Goal: Task Accomplishment & Management: Use online tool/utility

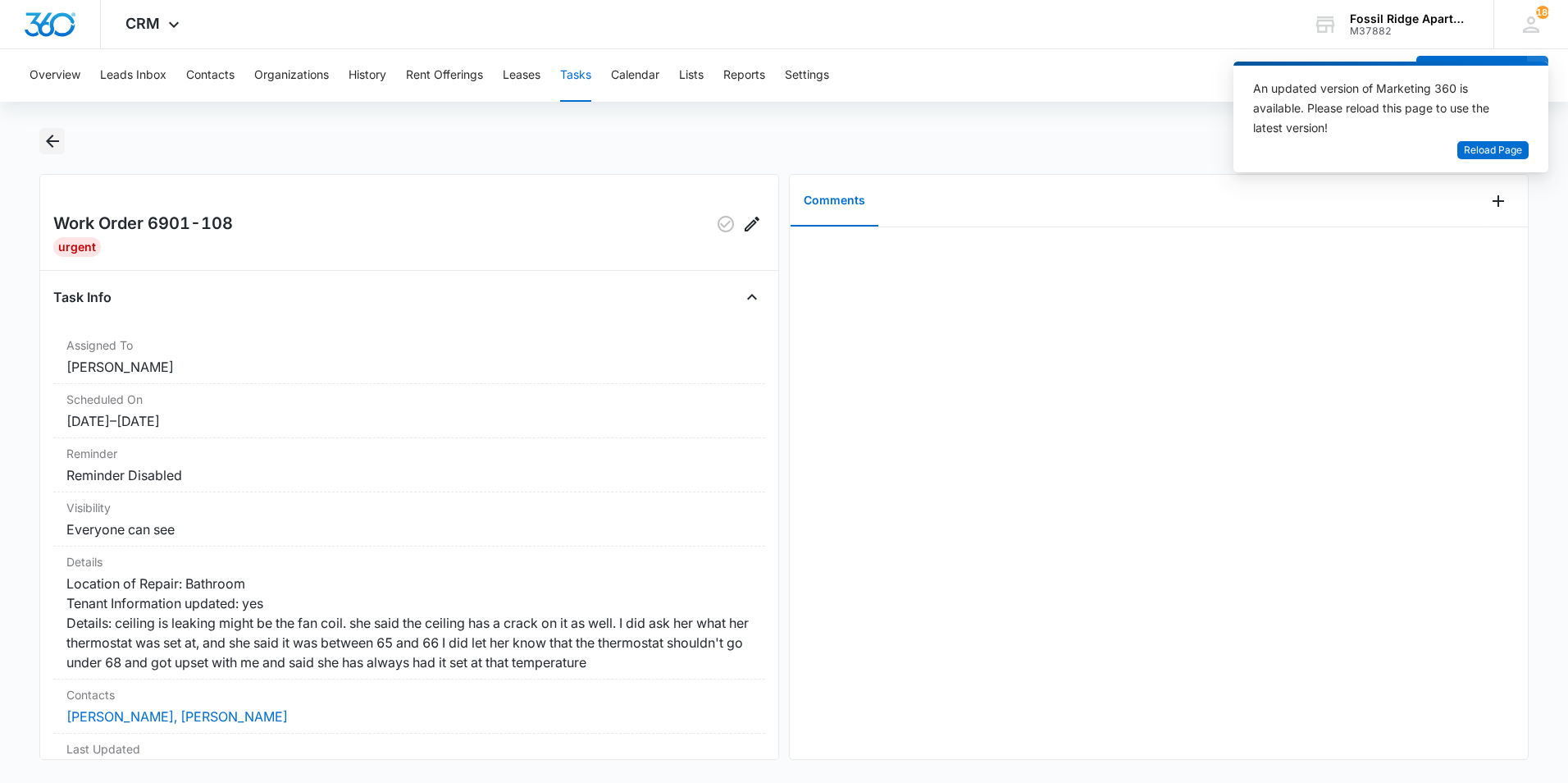
click at [52, 138] on icon "Back" at bounding box center [52, 141] width 20 height 20
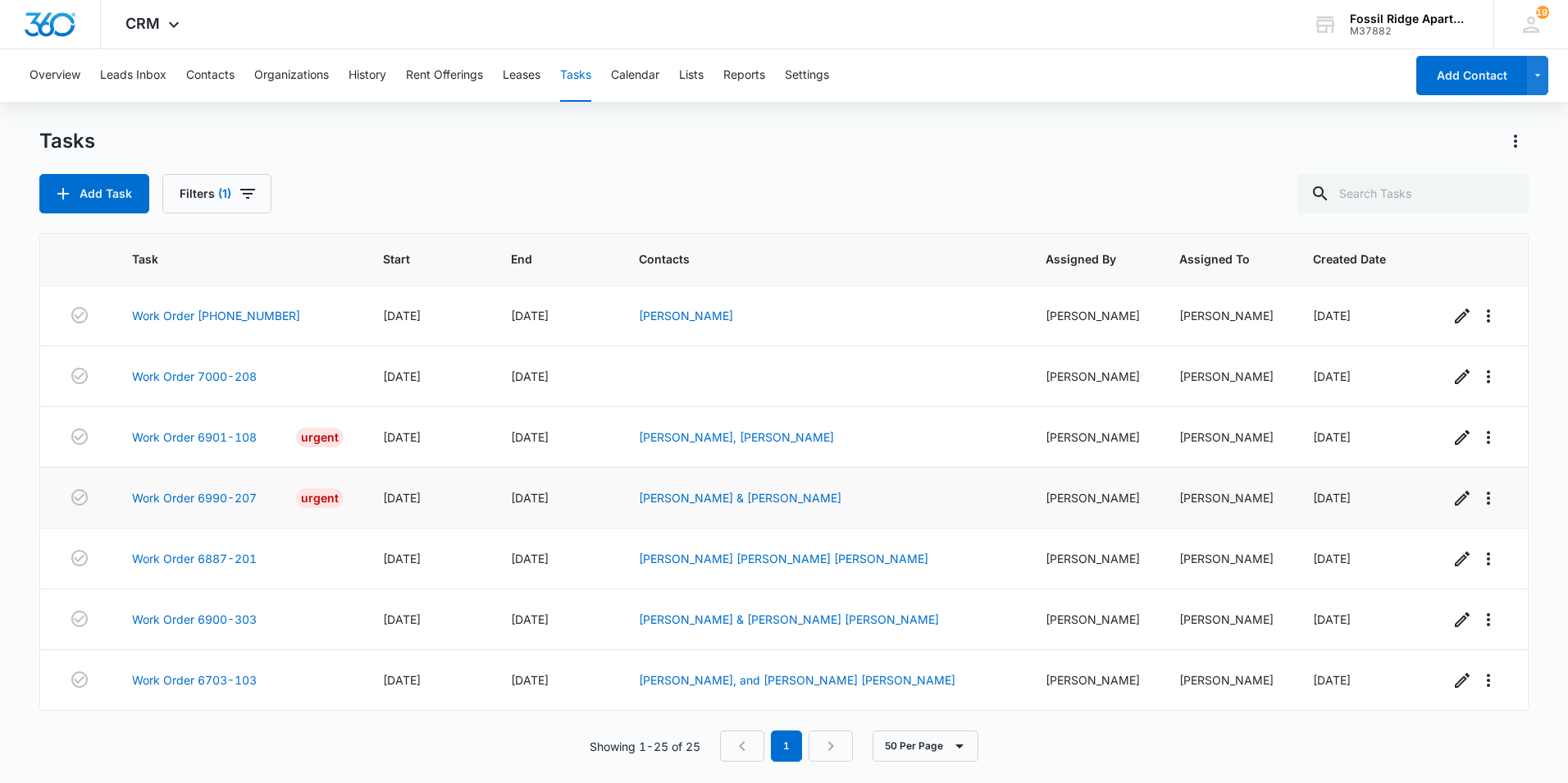
scroll to position [1137, 0]
click at [156, 672] on link "Work Order 6703-103" at bounding box center [195, 680] width 125 height 17
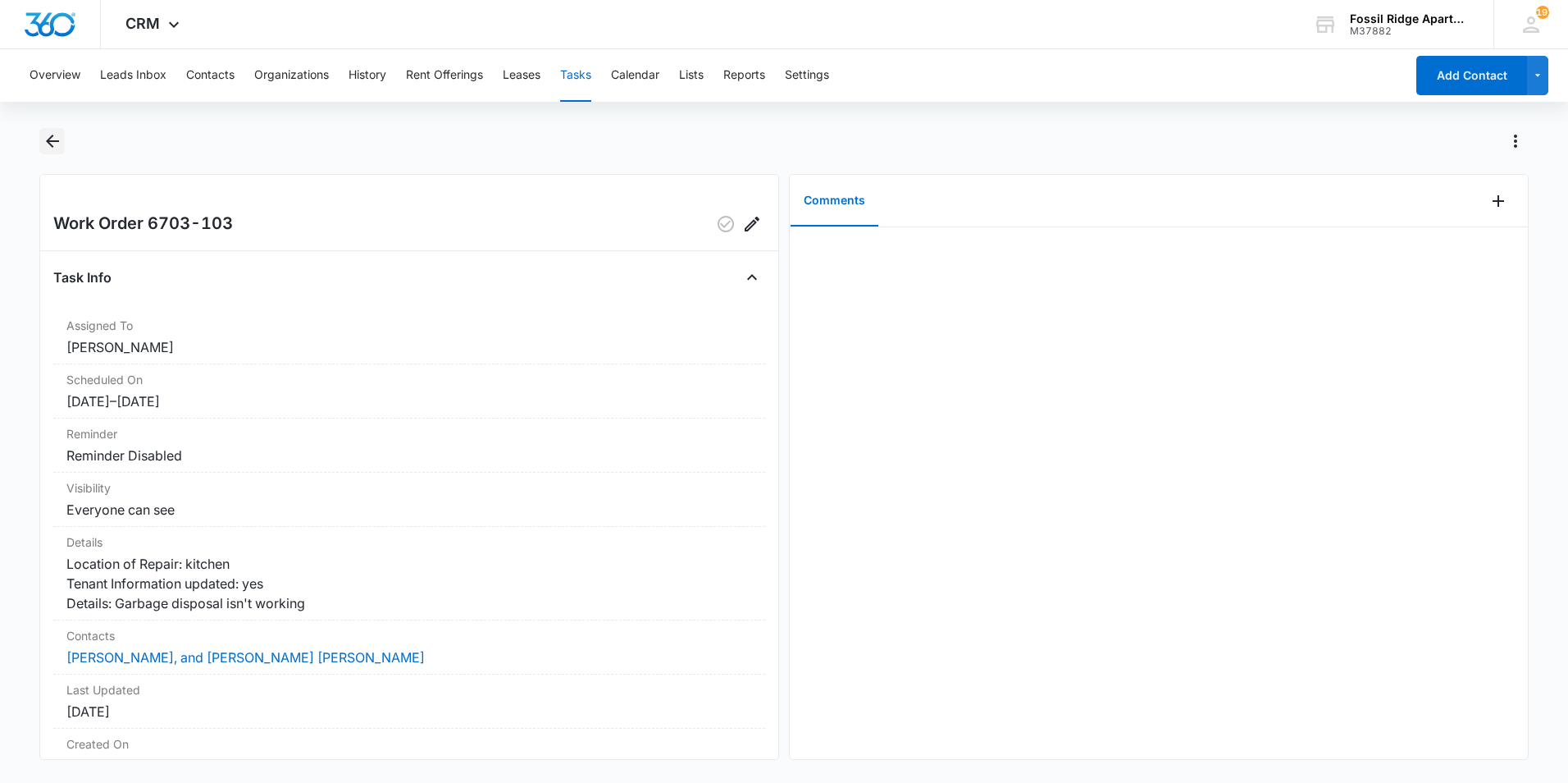
click at [40, 142] on button "Back" at bounding box center [52, 141] width 26 height 26
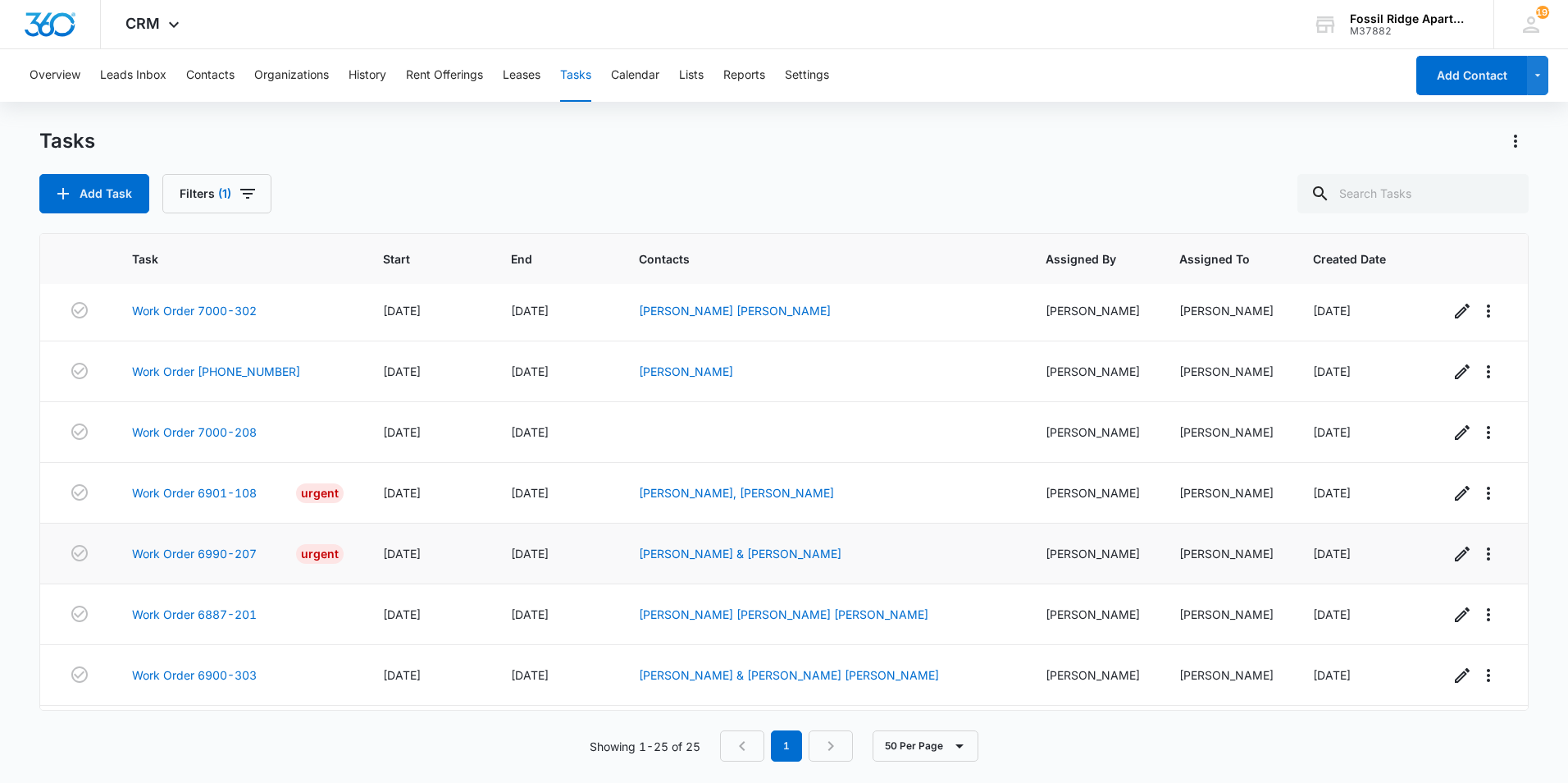
scroll to position [1137, 0]
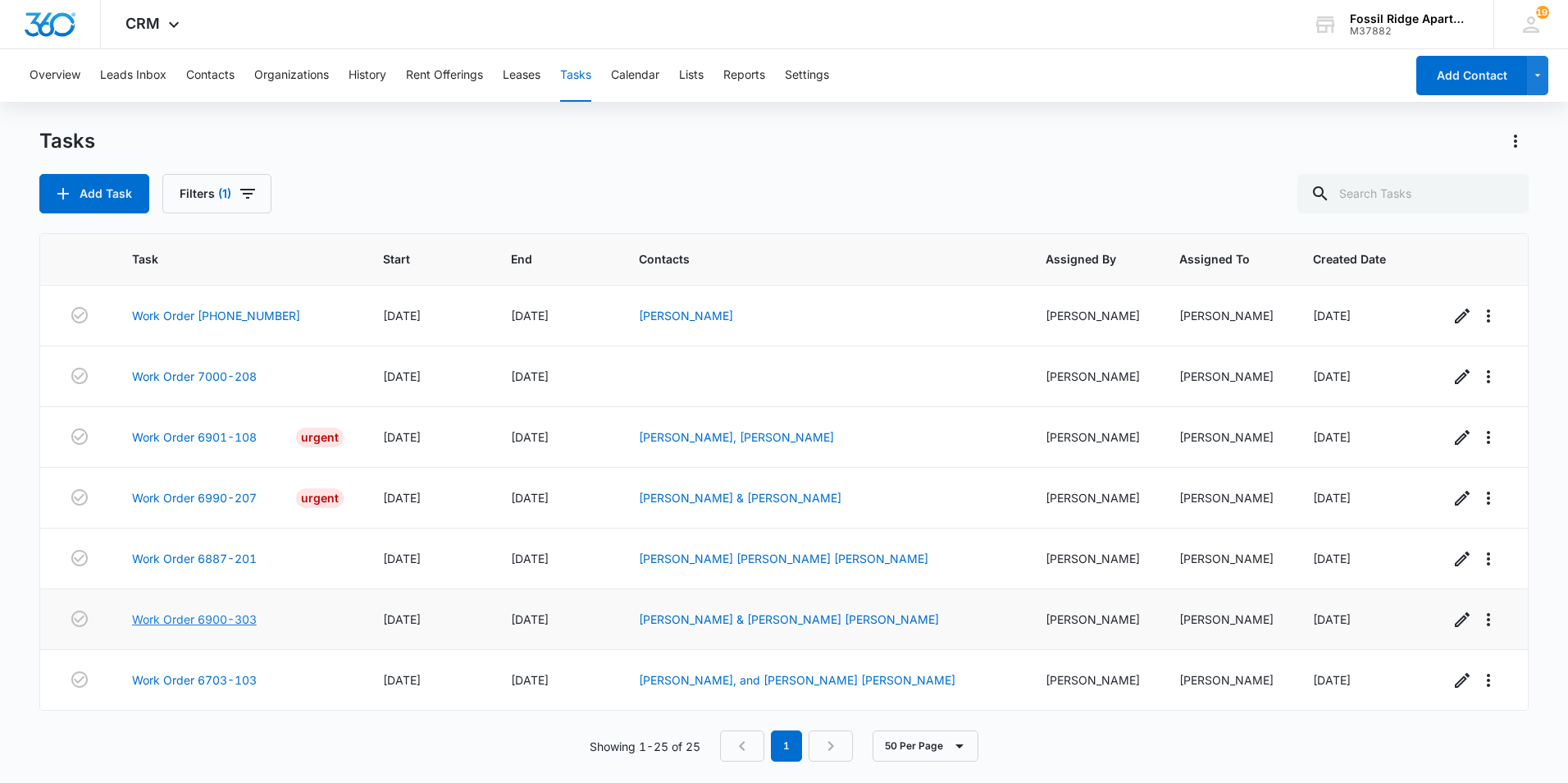
click at [191, 615] on link "Work Order 6900-303" at bounding box center [195, 618] width 125 height 17
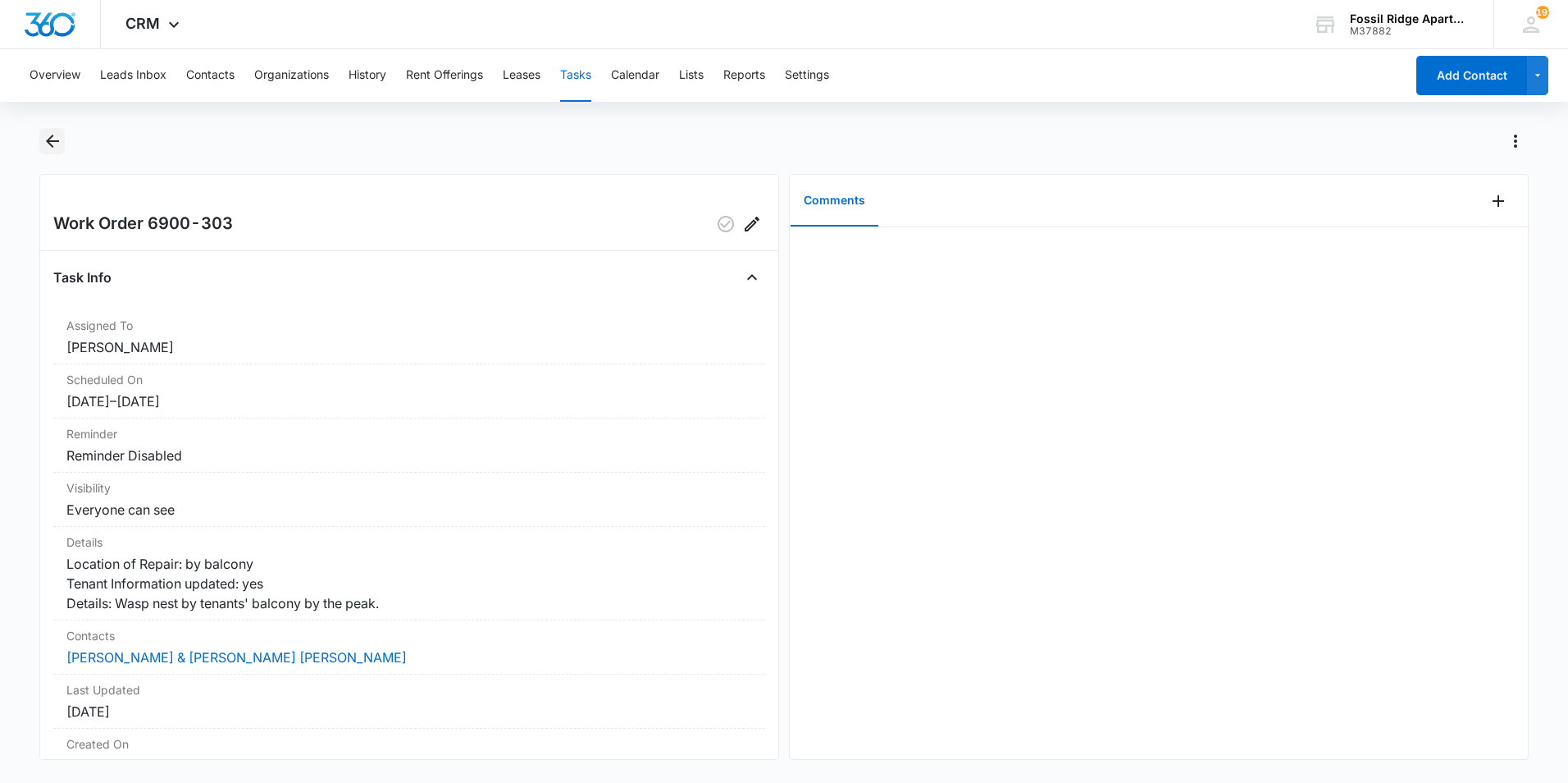
click at [44, 141] on icon "Back" at bounding box center [52, 141] width 20 height 20
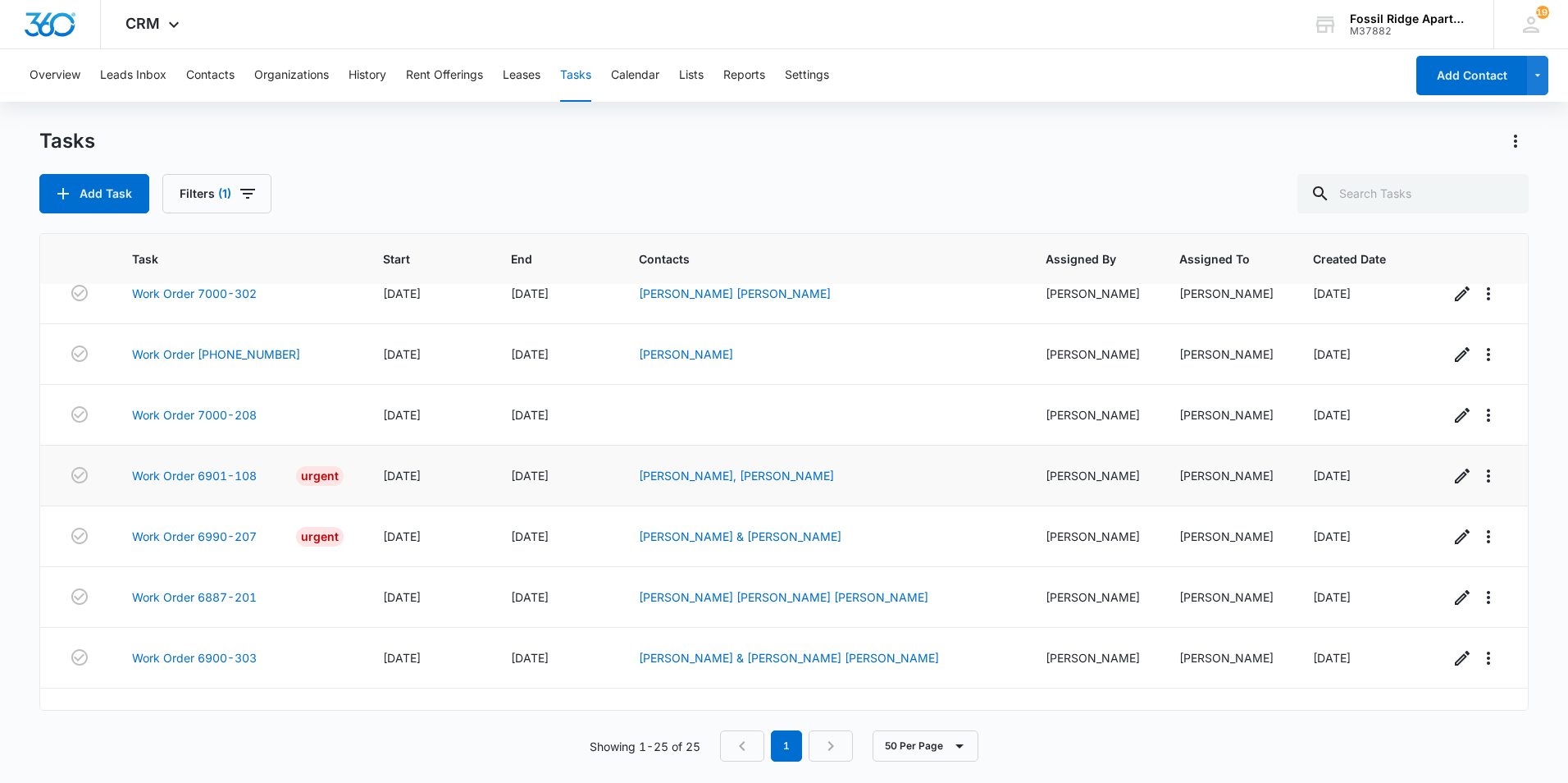
scroll to position [1137, 0]
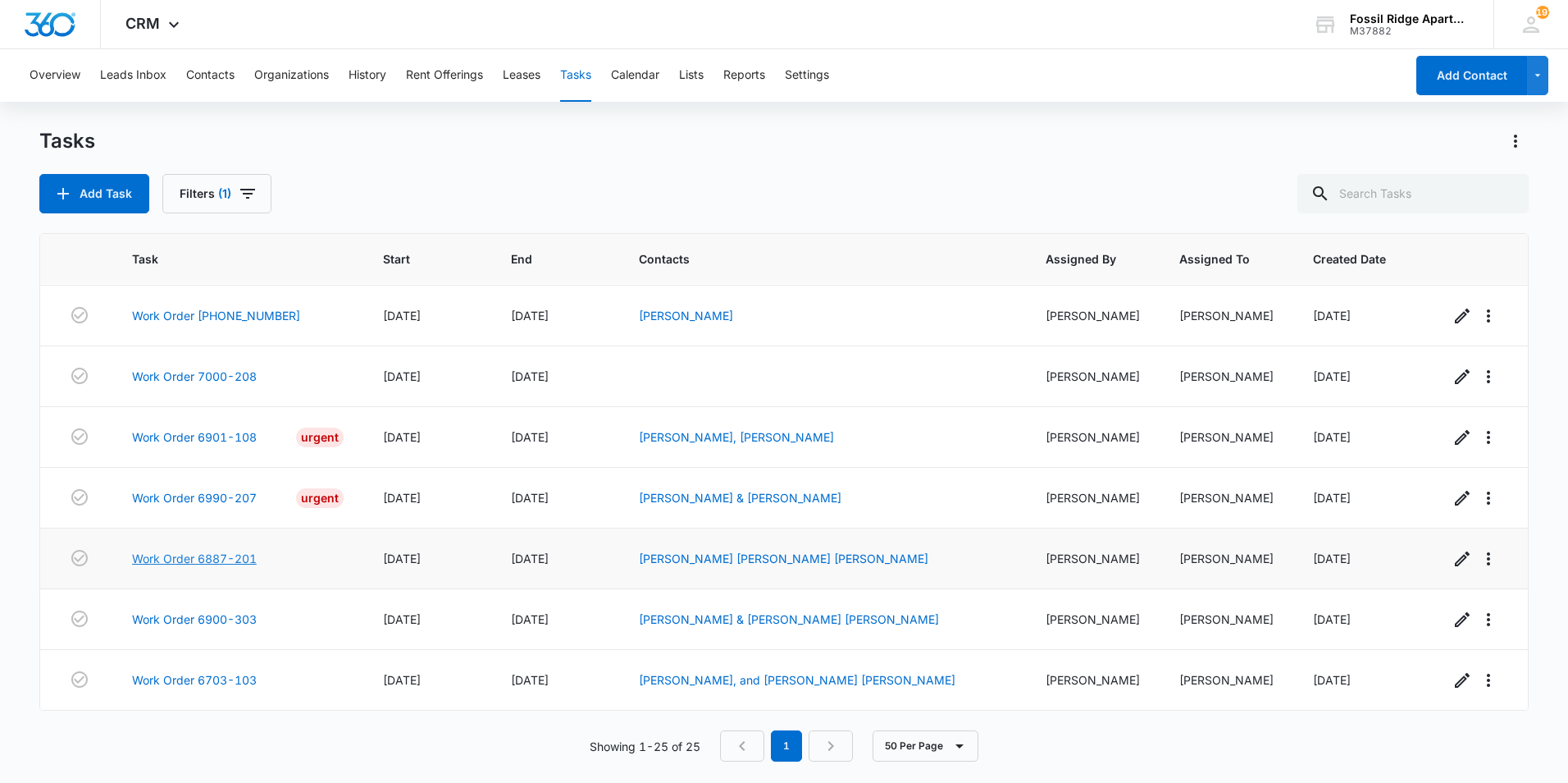
click at [226, 551] on link "Work Order 6887-201" at bounding box center [195, 558] width 125 height 17
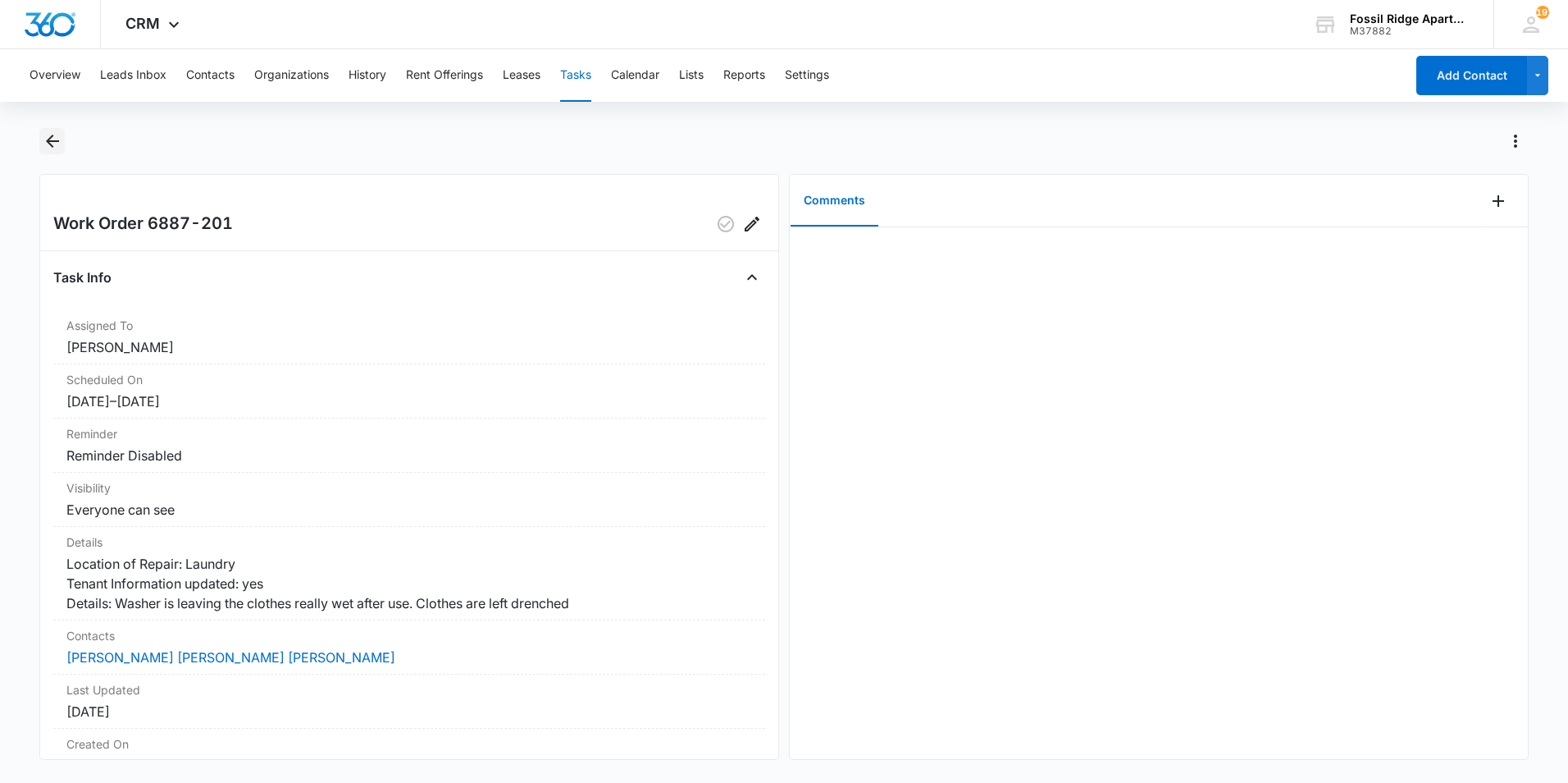
click at [51, 139] on icon "Back" at bounding box center [52, 141] width 20 height 20
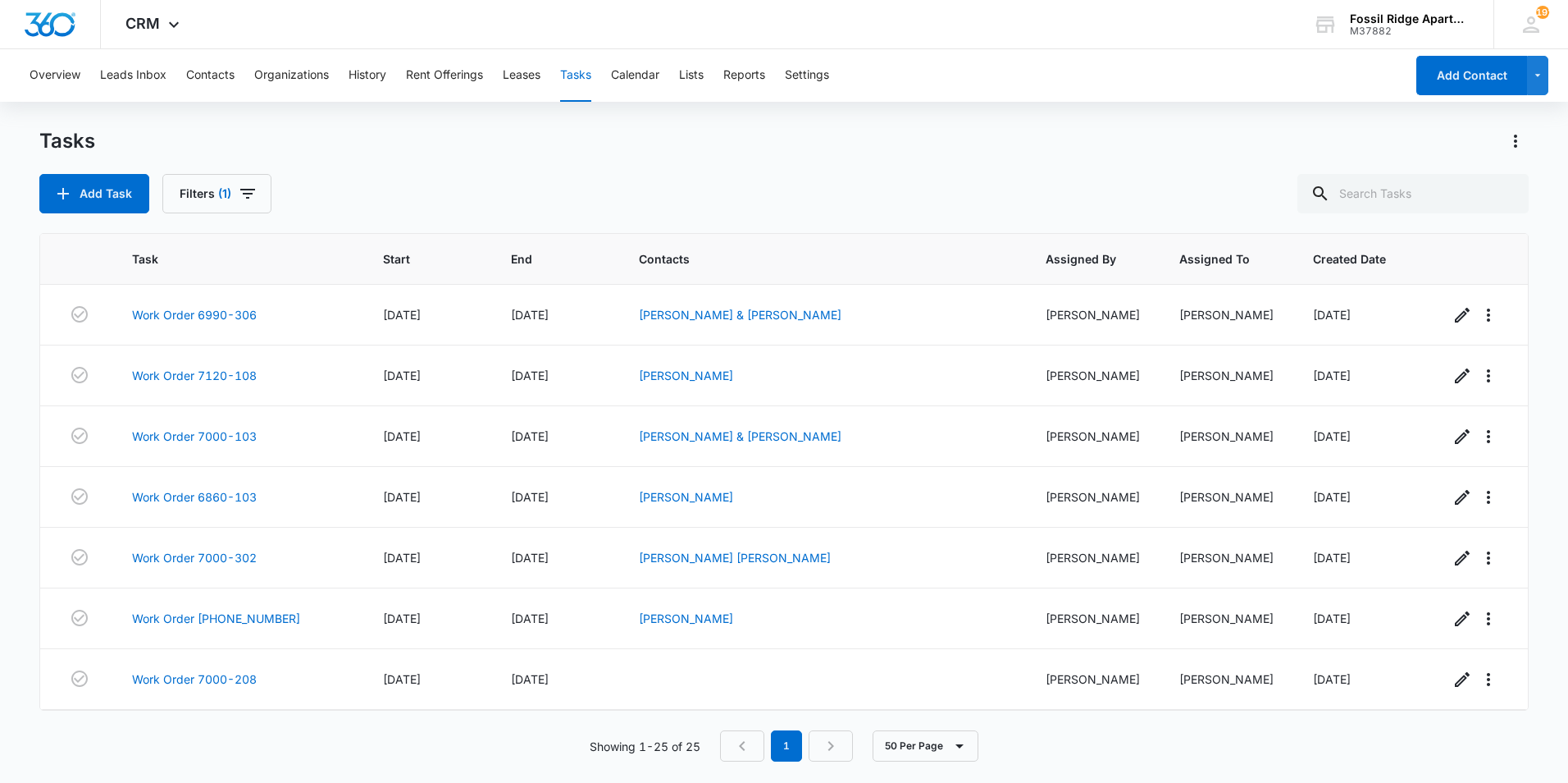
scroll to position [1137, 0]
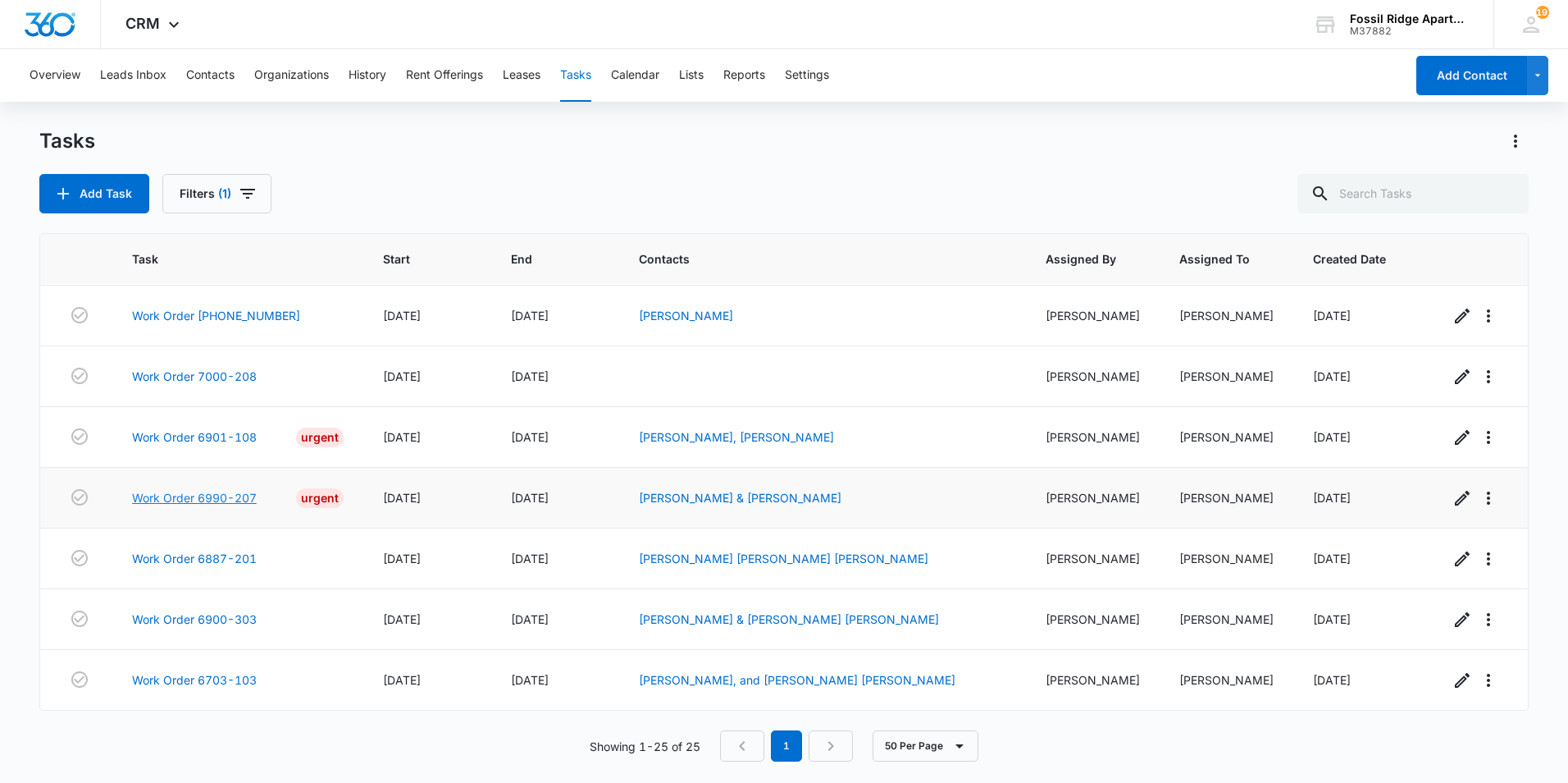
click at [220, 489] on link "Work Order 6990-207" at bounding box center [195, 497] width 125 height 17
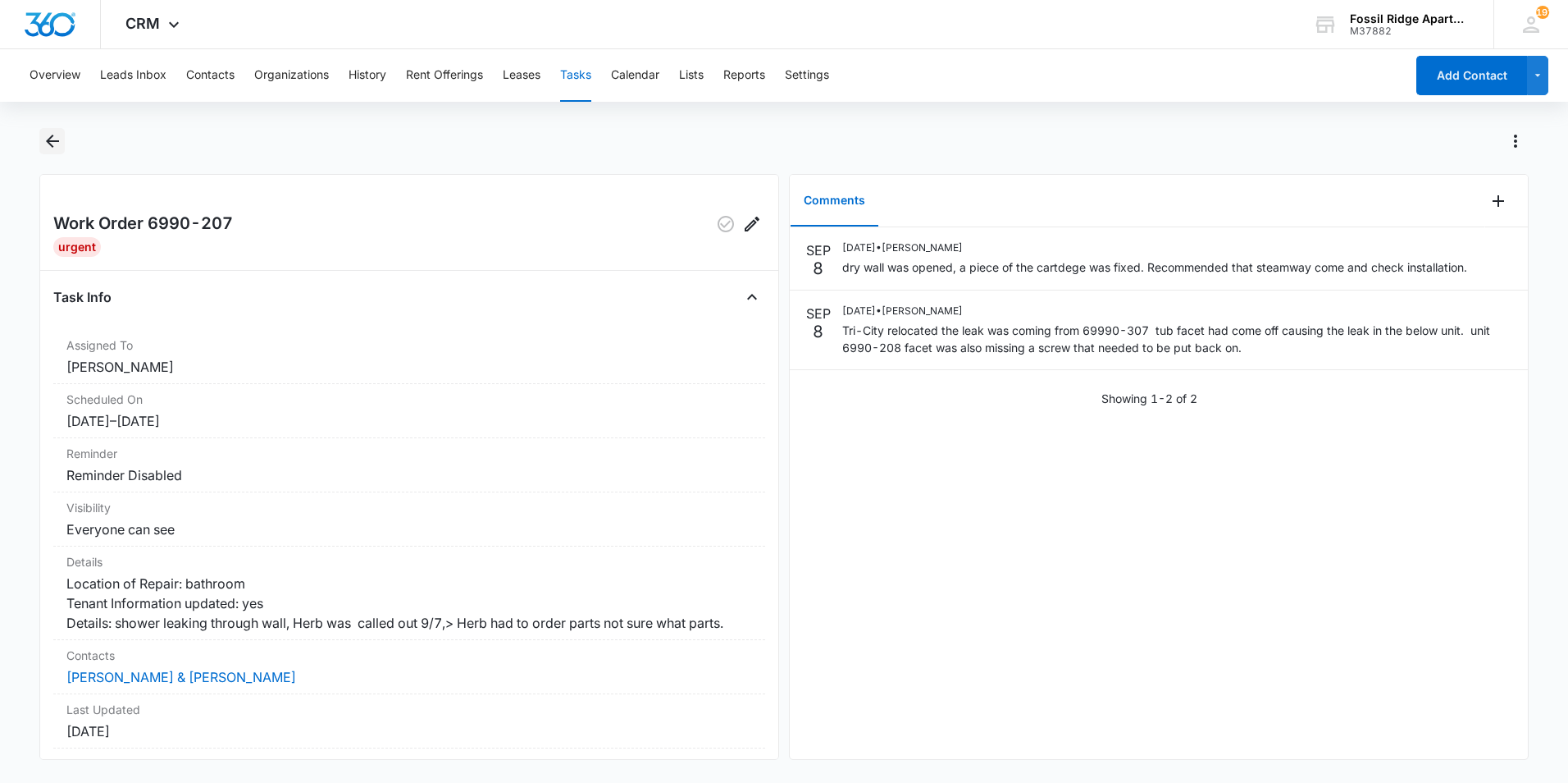
click at [50, 148] on icon "Back" at bounding box center [52, 141] width 20 height 20
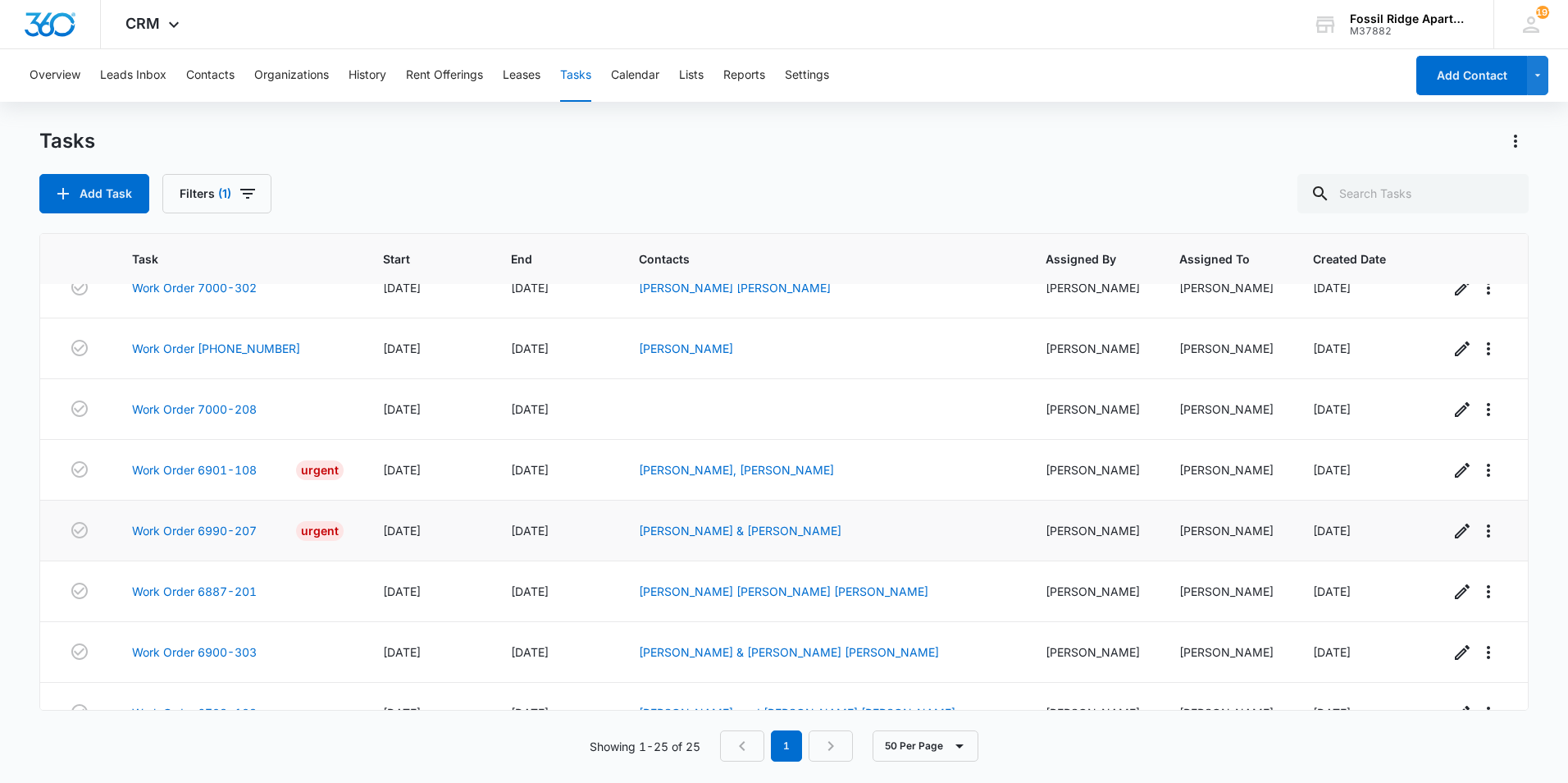
scroll to position [1137, 0]
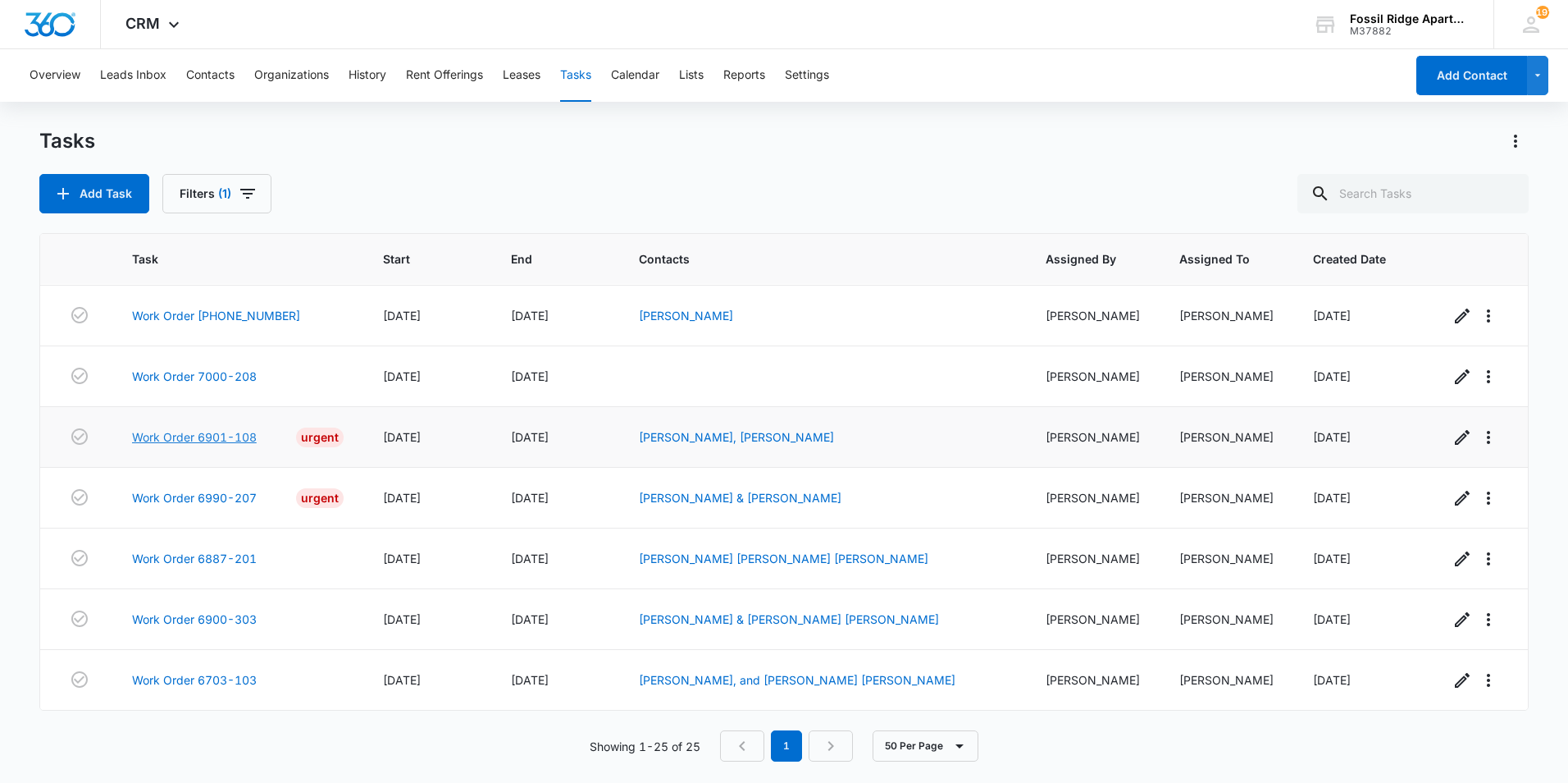
click at [235, 428] on link "Work Order 6901-108" at bounding box center [195, 437] width 125 height 17
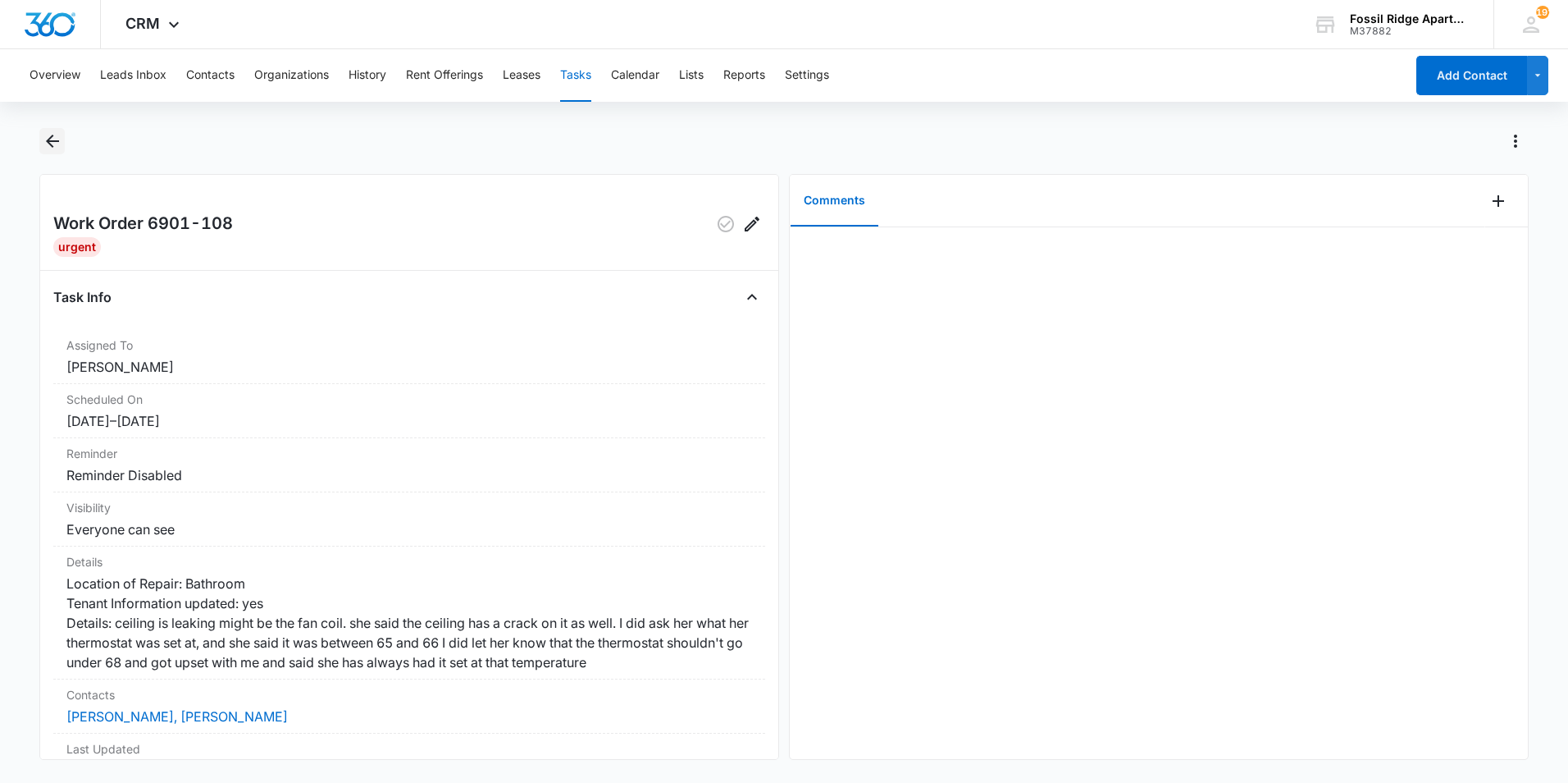
click at [53, 141] on icon "Back" at bounding box center [53, 141] width 13 height 13
